Goal: Check status: Check status

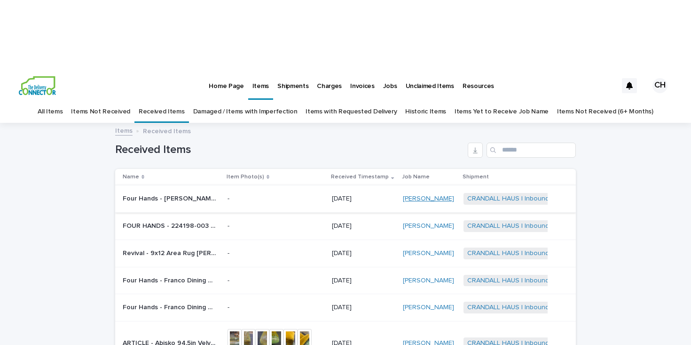
click at [416, 195] on link "[PERSON_NAME]" at bounding box center [428, 199] width 51 height 8
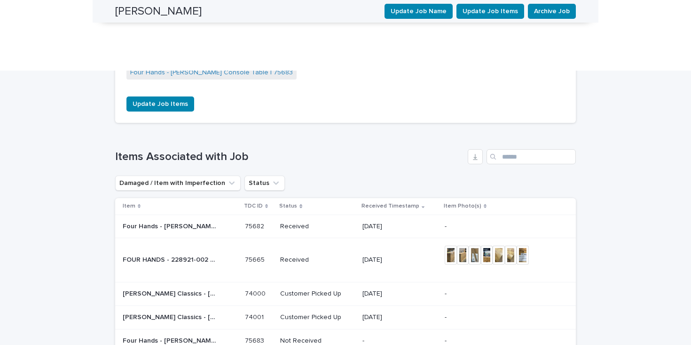
scroll to position [881, 0]
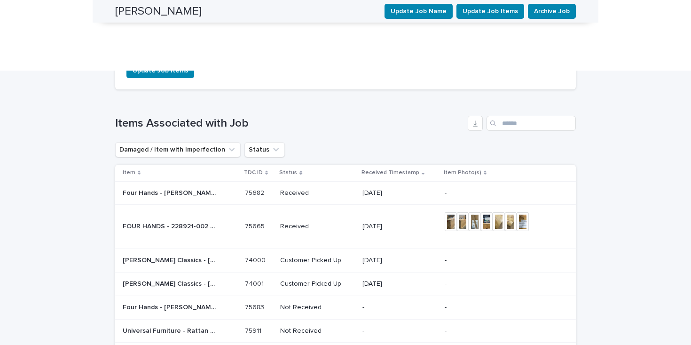
click at [418, 222] on p "[DATE]" at bounding box center [400, 226] width 75 height 8
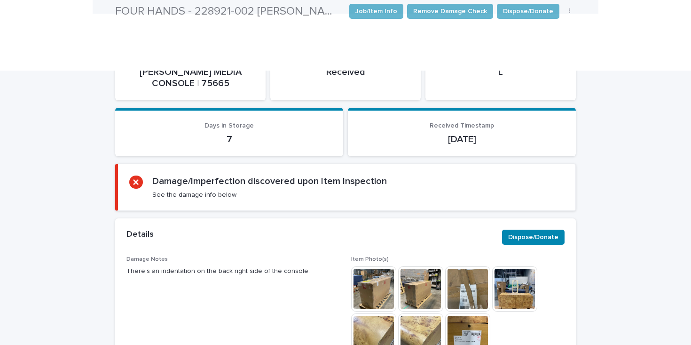
scroll to position [265, 0]
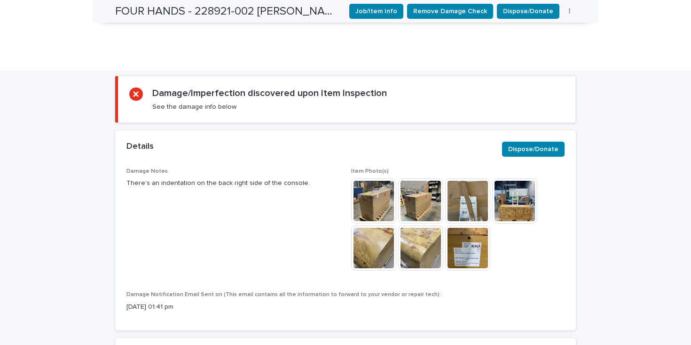
click at [371, 178] on img at bounding box center [373, 200] width 45 height 45
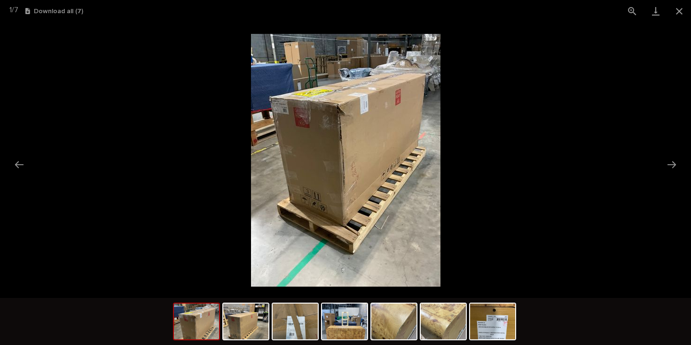
scroll to position [341, 0]
click at [335, 327] on img at bounding box center [344, 321] width 45 height 36
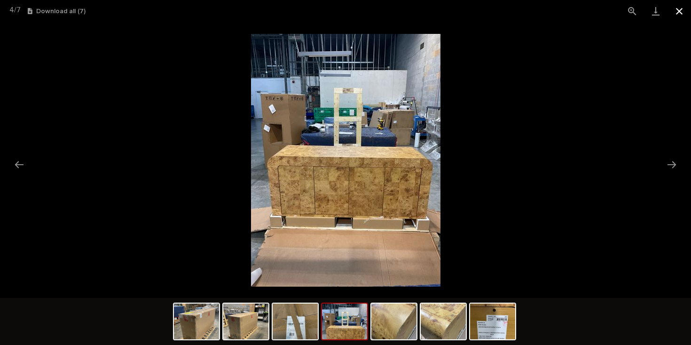
click at [675, 17] on button "Close gallery" at bounding box center [680, 11] width 24 height 22
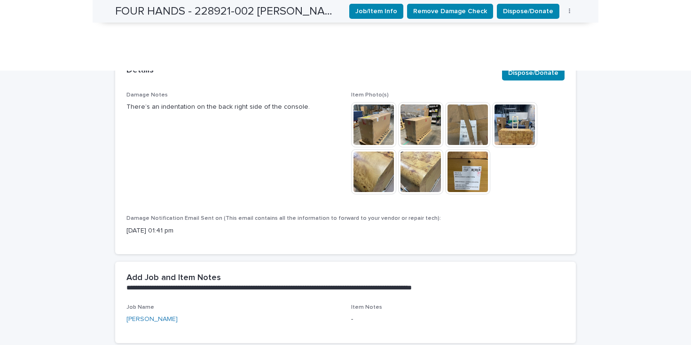
scroll to position [0, 0]
